Goal: Transaction & Acquisition: Subscribe to service/newsletter

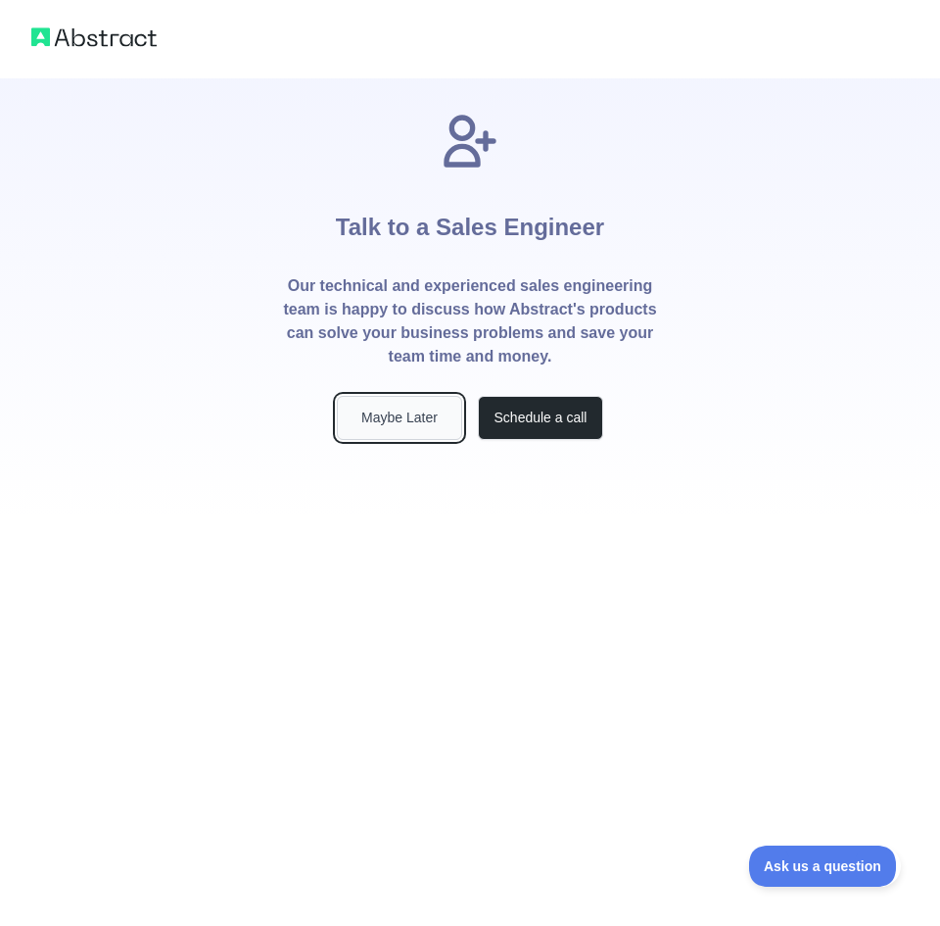
click at [377, 421] on button "Maybe Later" at bounding box center [399, 418] width 125 height 44
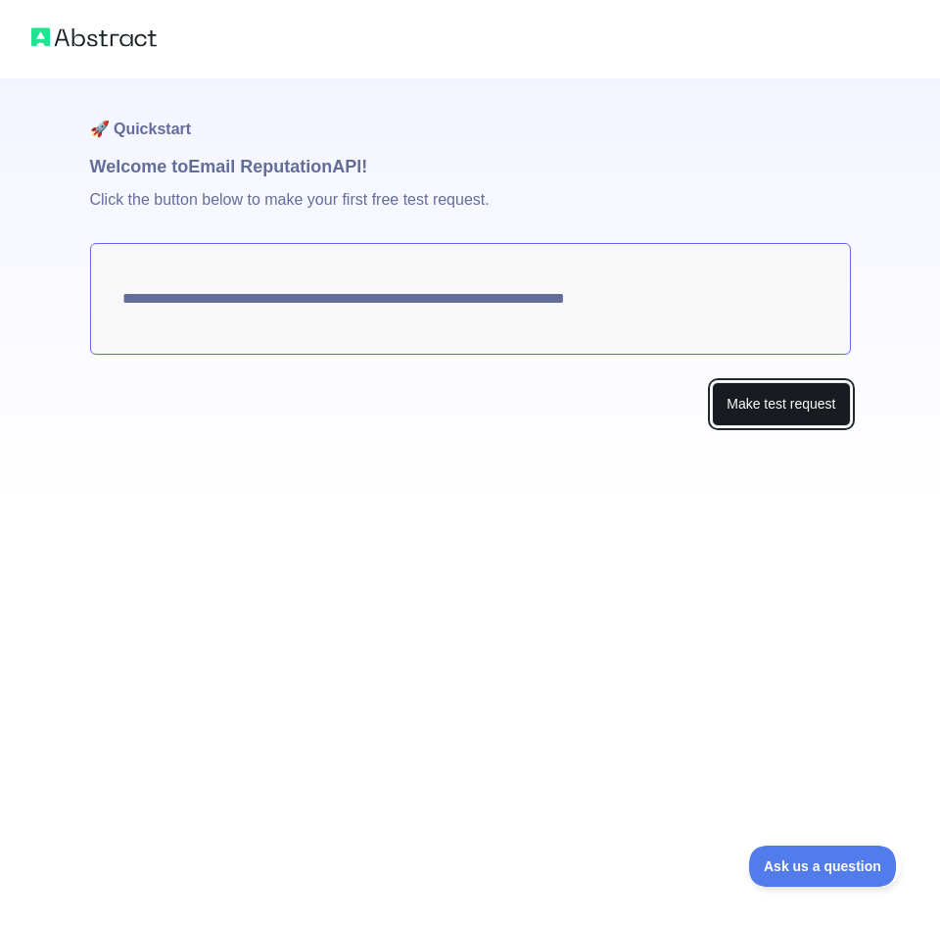
click at [733, 404] on button "Make test request" at bounding box center [781, 404] width 138 height 44
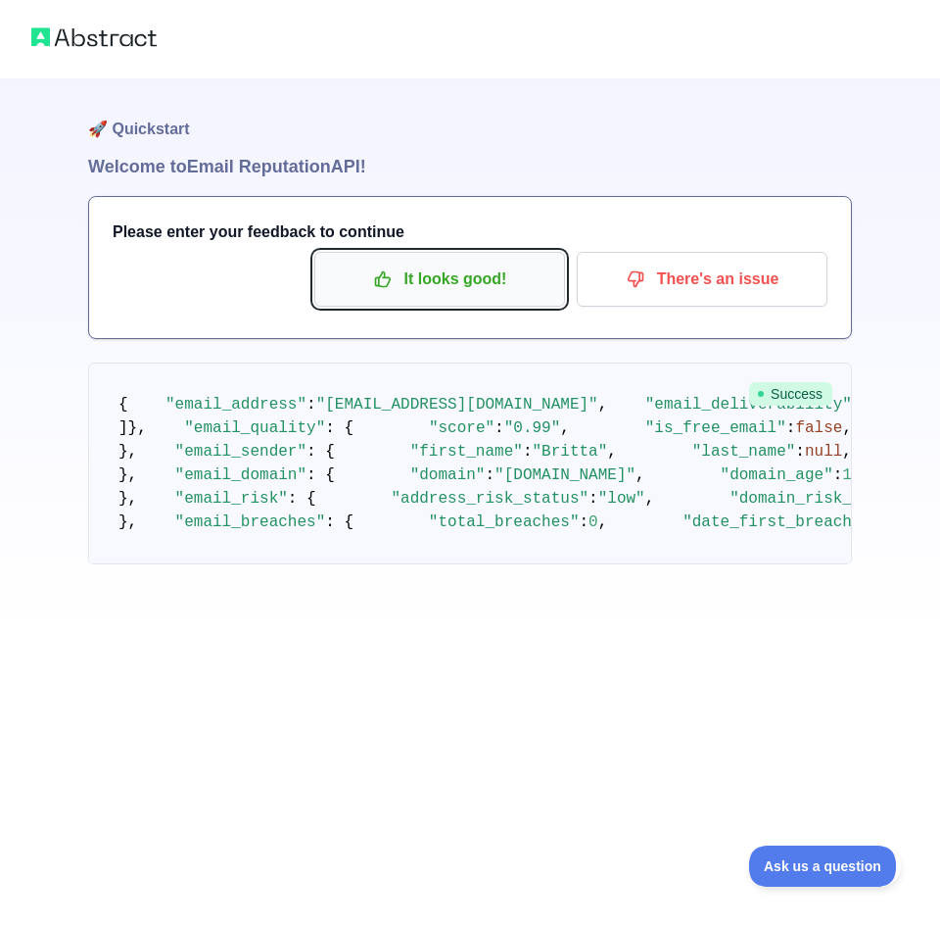
click at [478, 297] on button "It looks good!" at bounding box center [439, 279] width 251 height 55
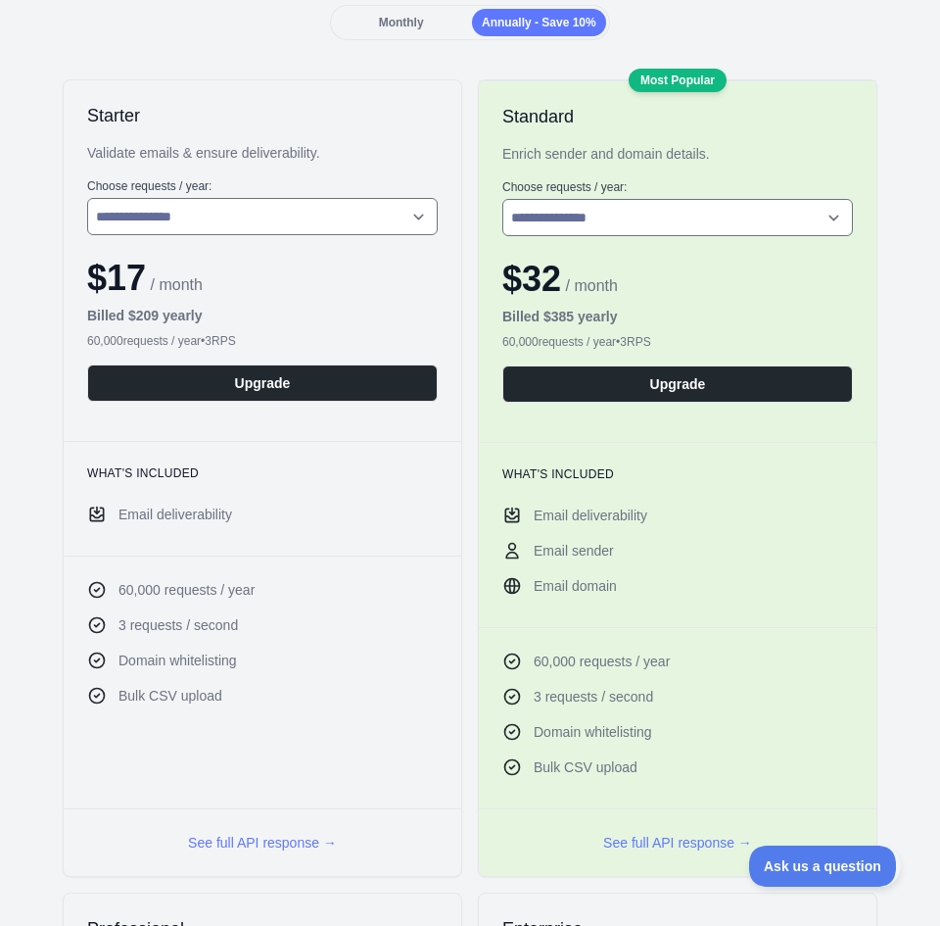
scroll to position [285, 0]
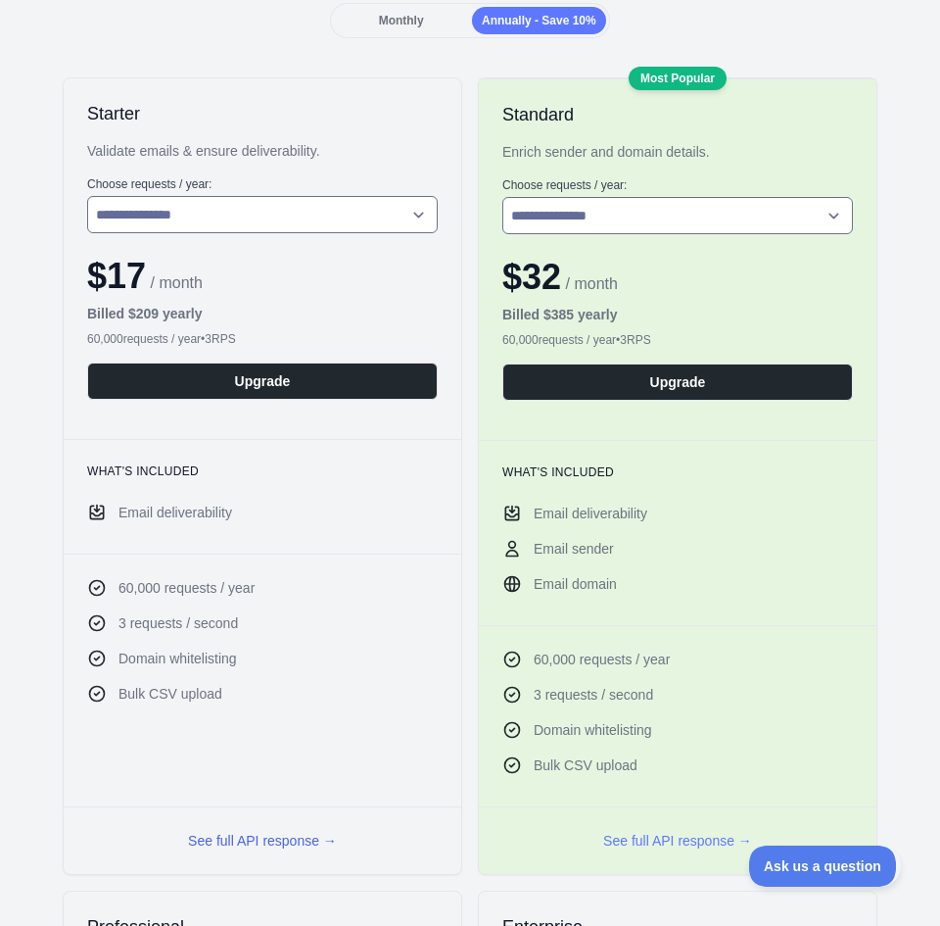
click at [306, 834] on button "See full API response →" at bounding box center [262, 841] width 149 height 20
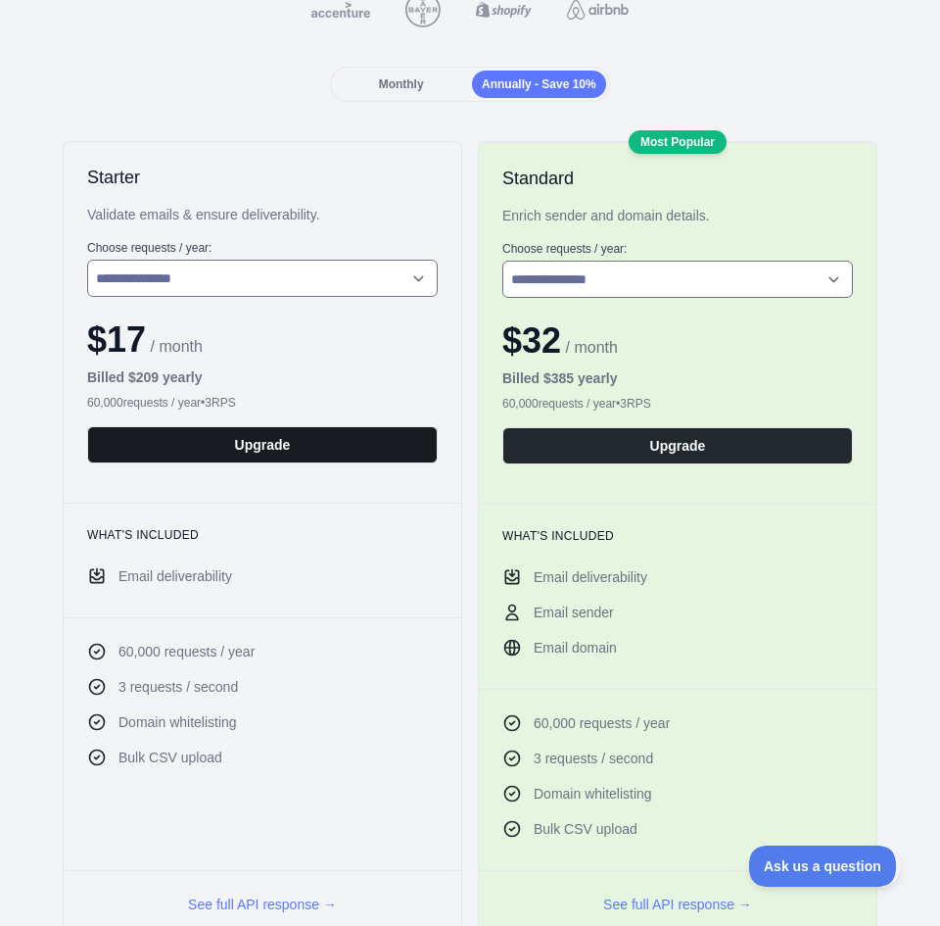
scroll to position [228, 0]
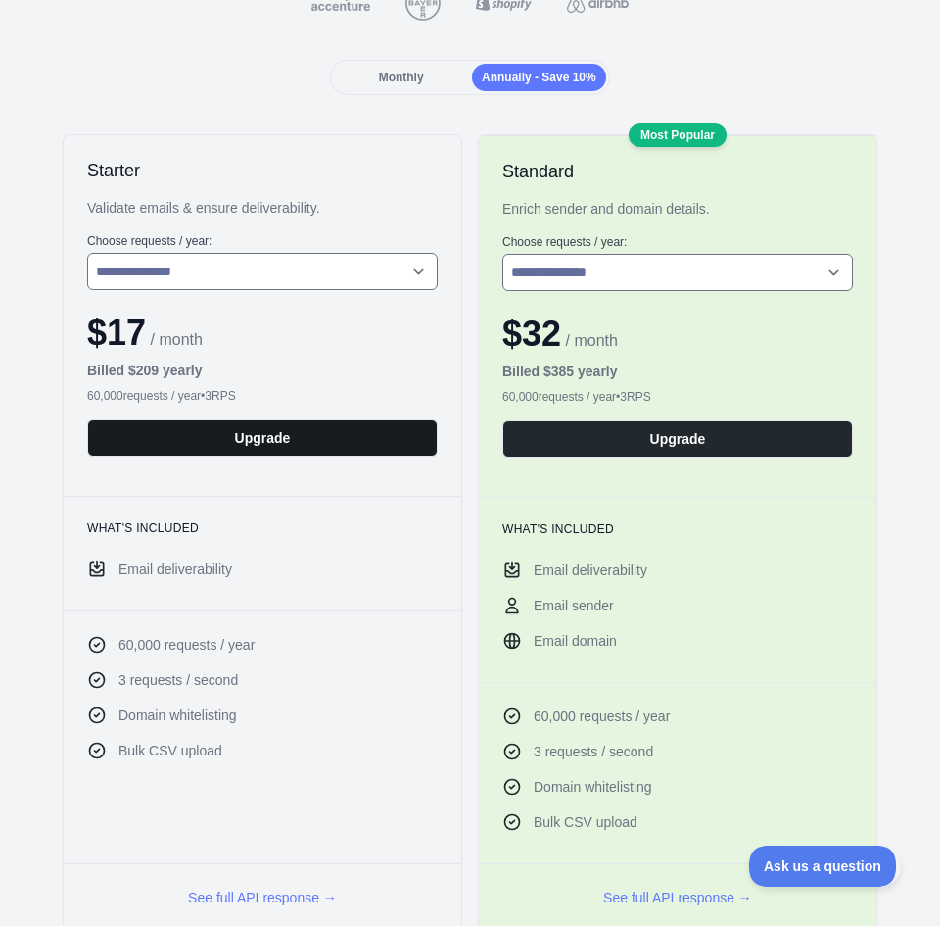
click at [291, 436] on button "Upgrade" at bounding box center [262, 437] width 351 height 37
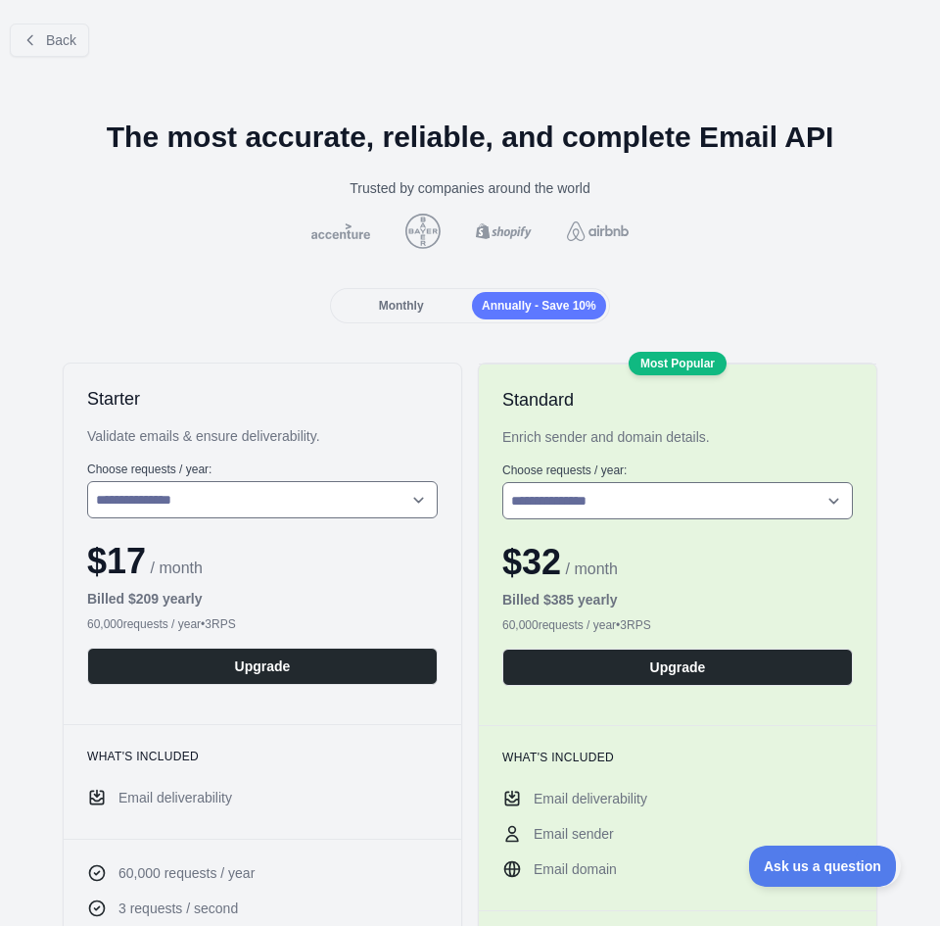
click at [411, 302] on span "Monthly" at bounding box center [401, 306] width 45 height 14
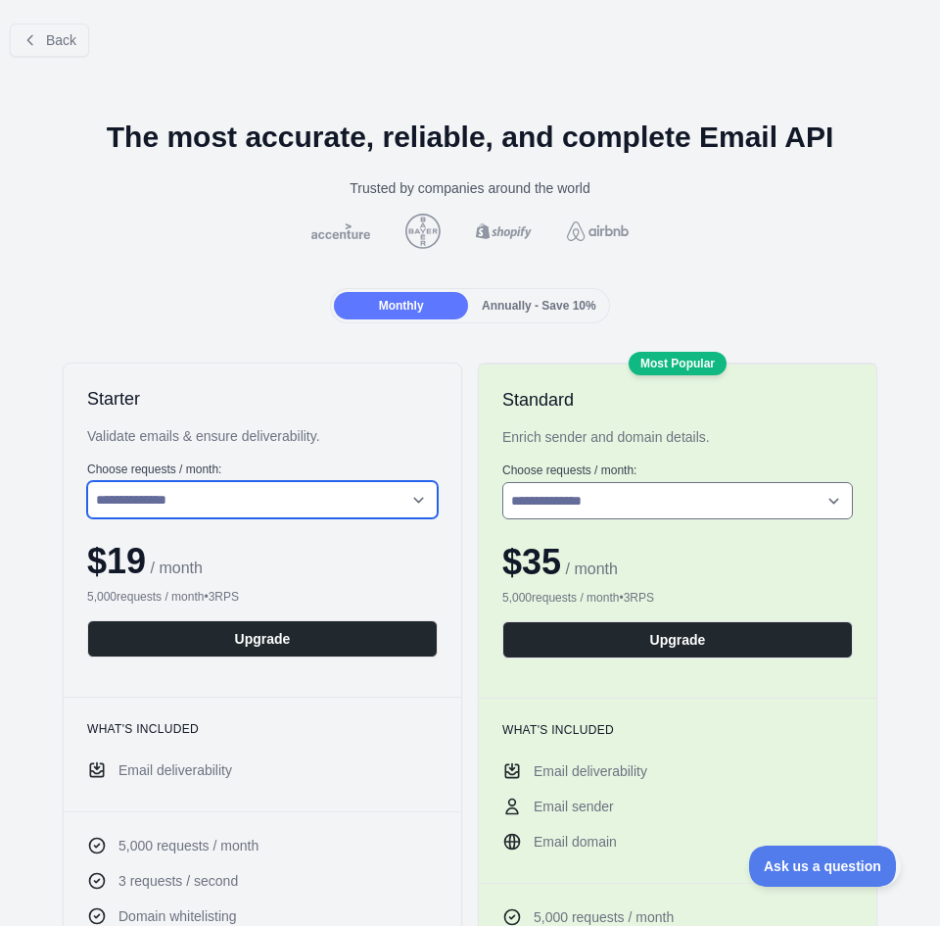
click at [295, 505] on select "**********" at bounding box center [262, 499] width 351 height 37
click at [87, 481] on select "**********" at bounding box center [262, 499] width 351 height 37
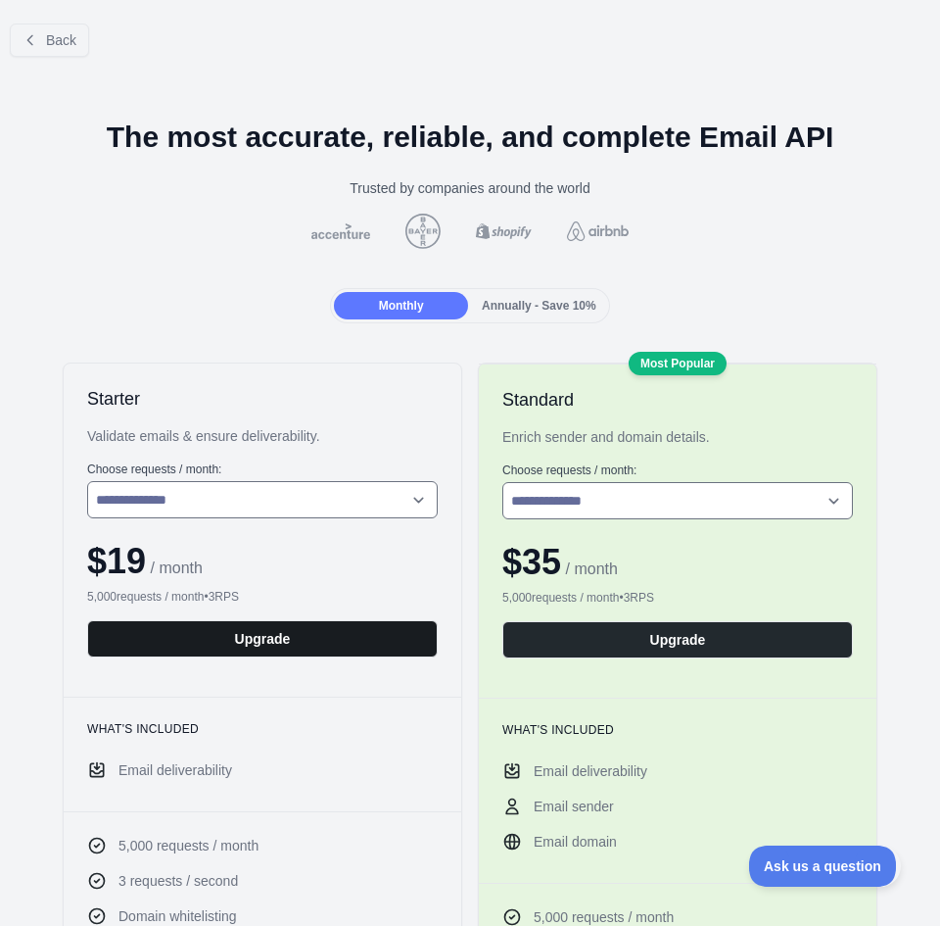
click at [317, 642] on button "Upgrade" at bounding box center [262, 638] width 351 height 37
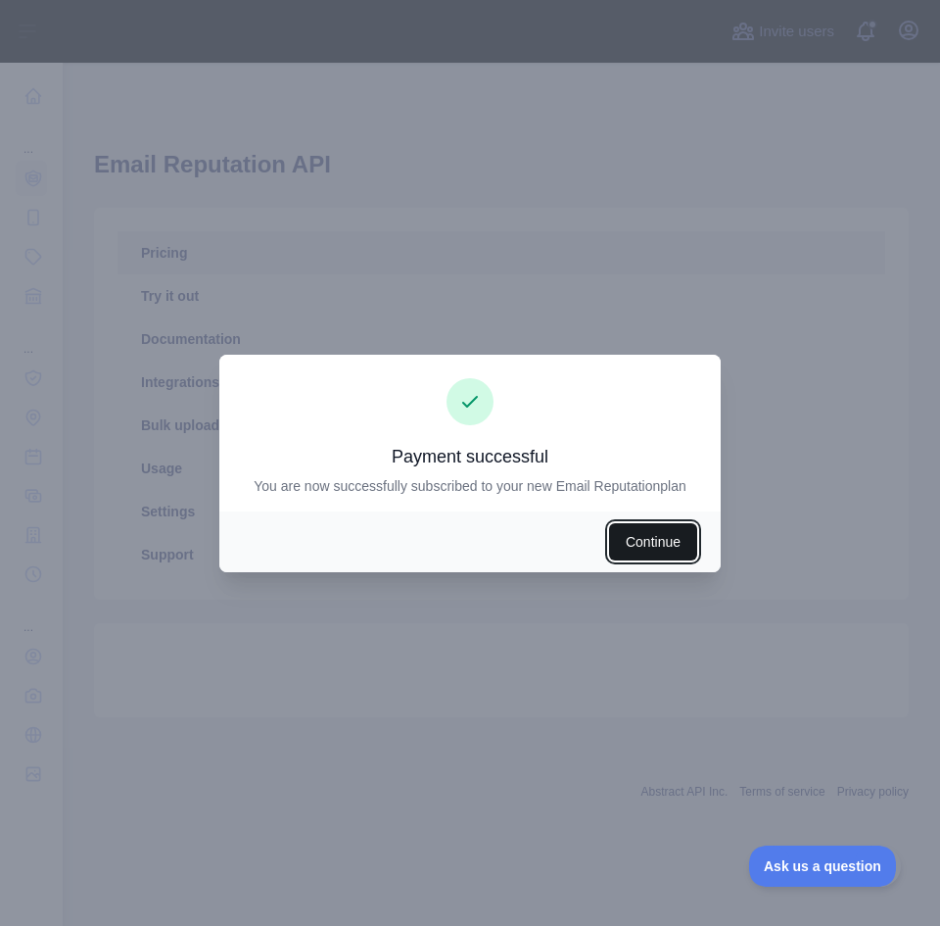
click at [651, 553] on button "Continue" at bounding box center [653, 541] width 88 height 37
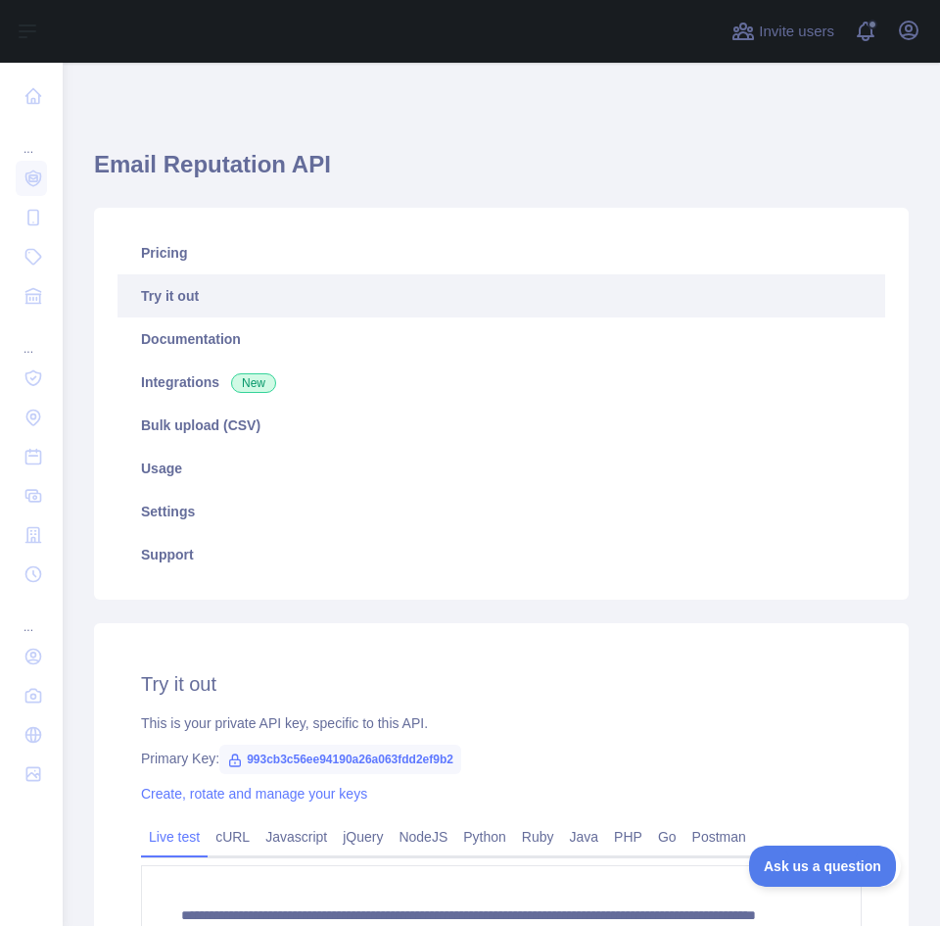
click at [424, 759] on span "993cb3c56ee94190a26a063fdd2ef9b2" at bounding box center [340, 758] width 242 height 29
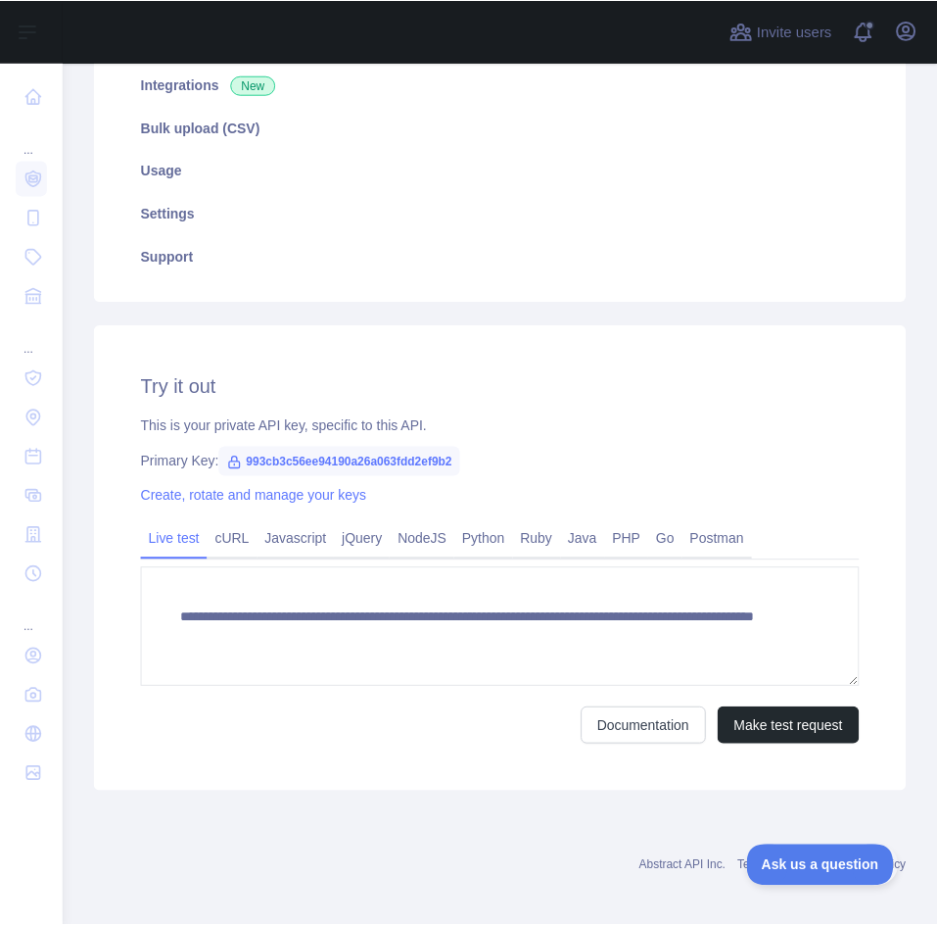
scroll to position [309, 0]
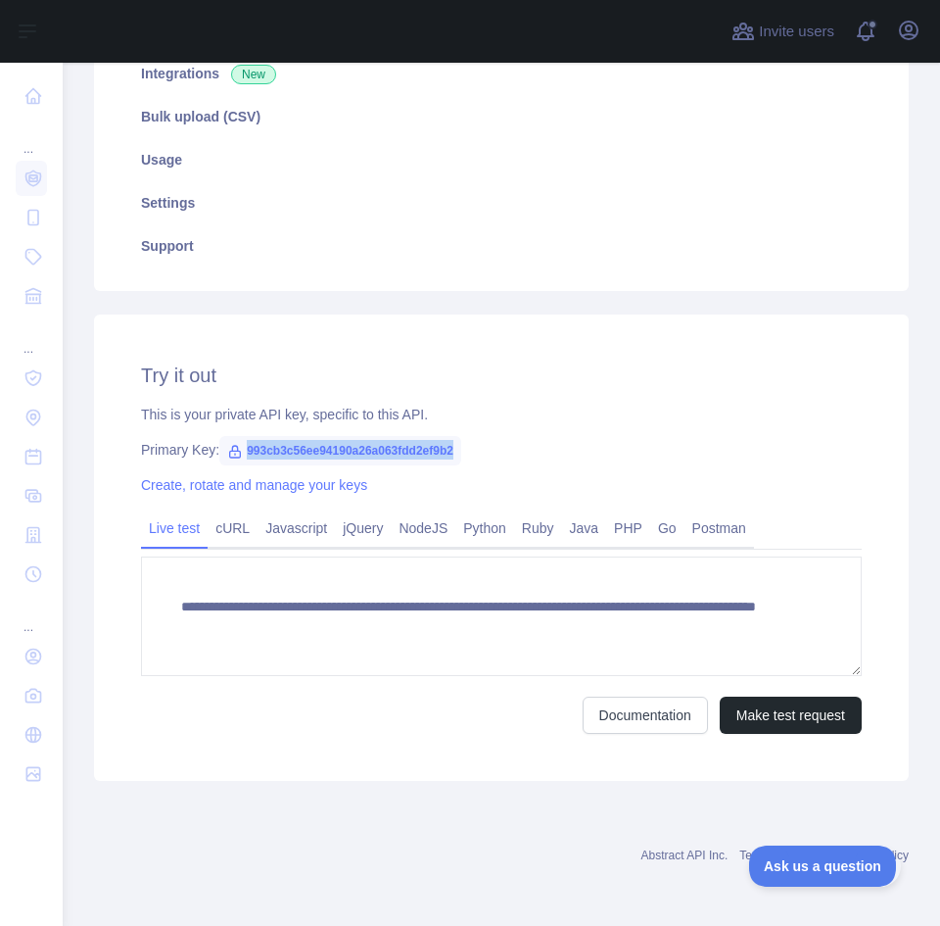
drag, startPoint x: 452, startPoint y: 451, endPoint x: 245, endPoint y: 457, distance: 206.8
click at [245, 457] on span "993cb3c56ee94190a26a063fdd2ef9b2" at bounding box center [340, 450] width 242 height 29
copy span "993cb3c56ee94190a26a063fdd2ef9b2"
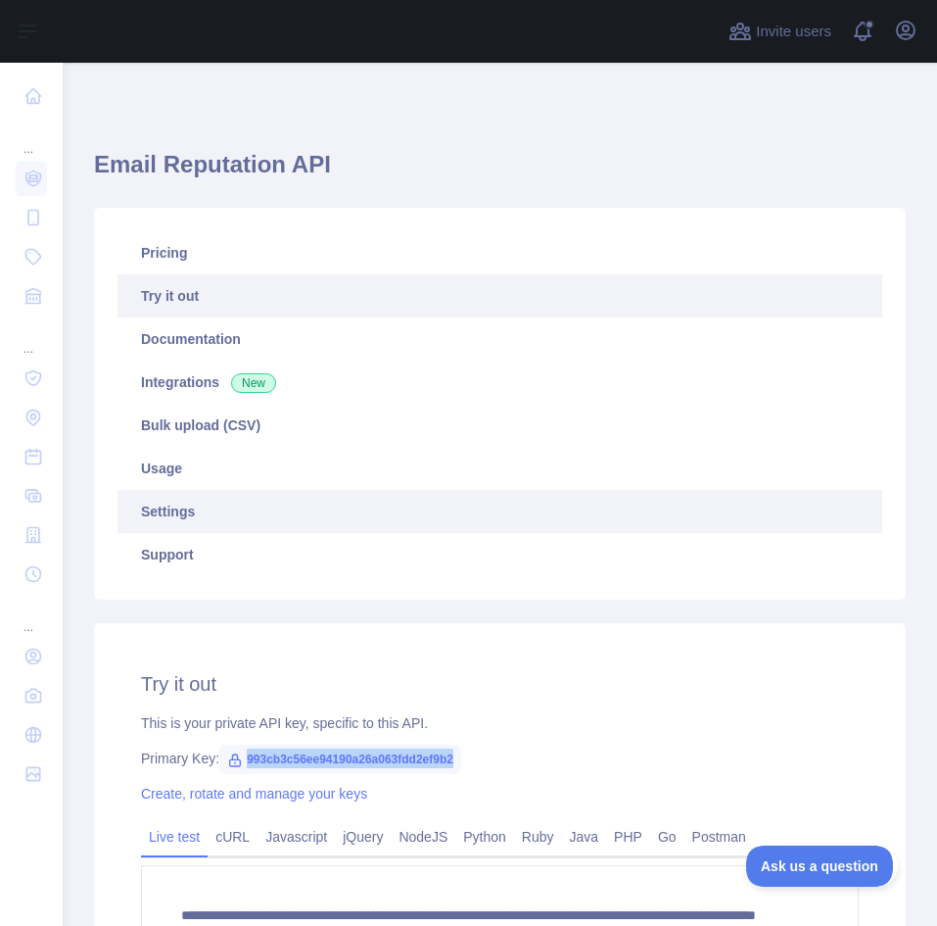
click at [193, 506] on link "Settings" at bounding box center [500, 511] width 765 height 43
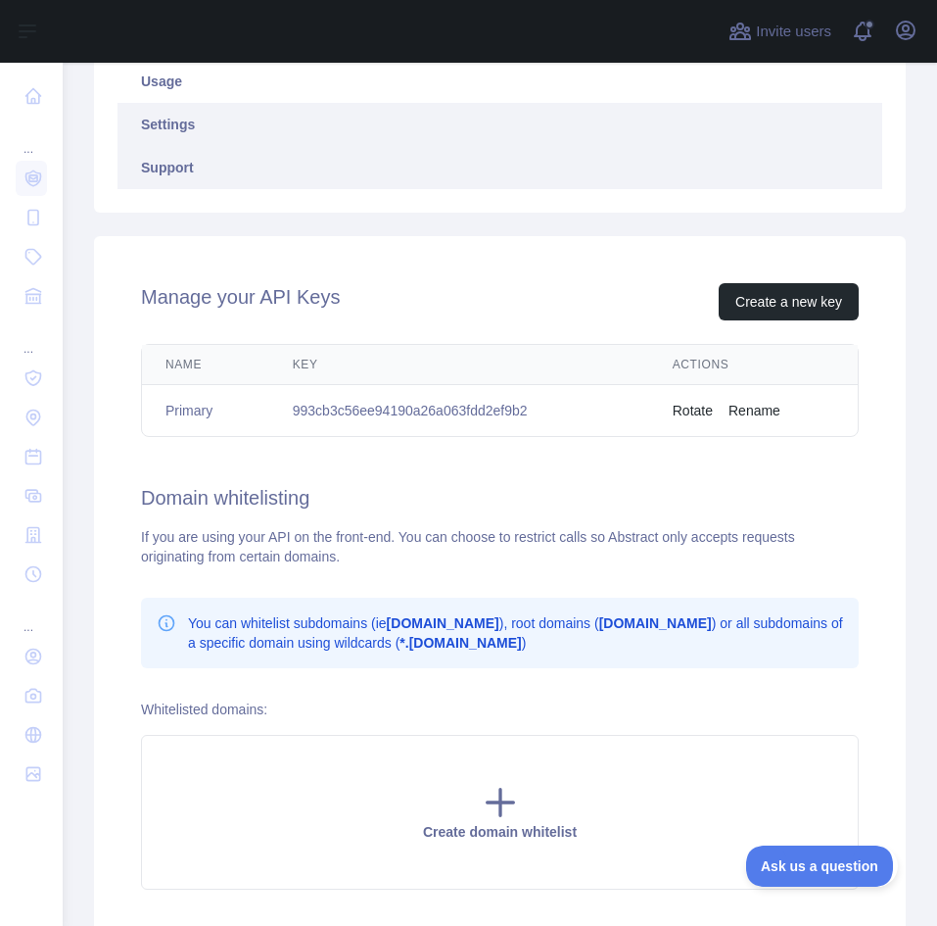
scroll to position [388, 0]
